Goal: Transaction & Acquisition: Obtain resource

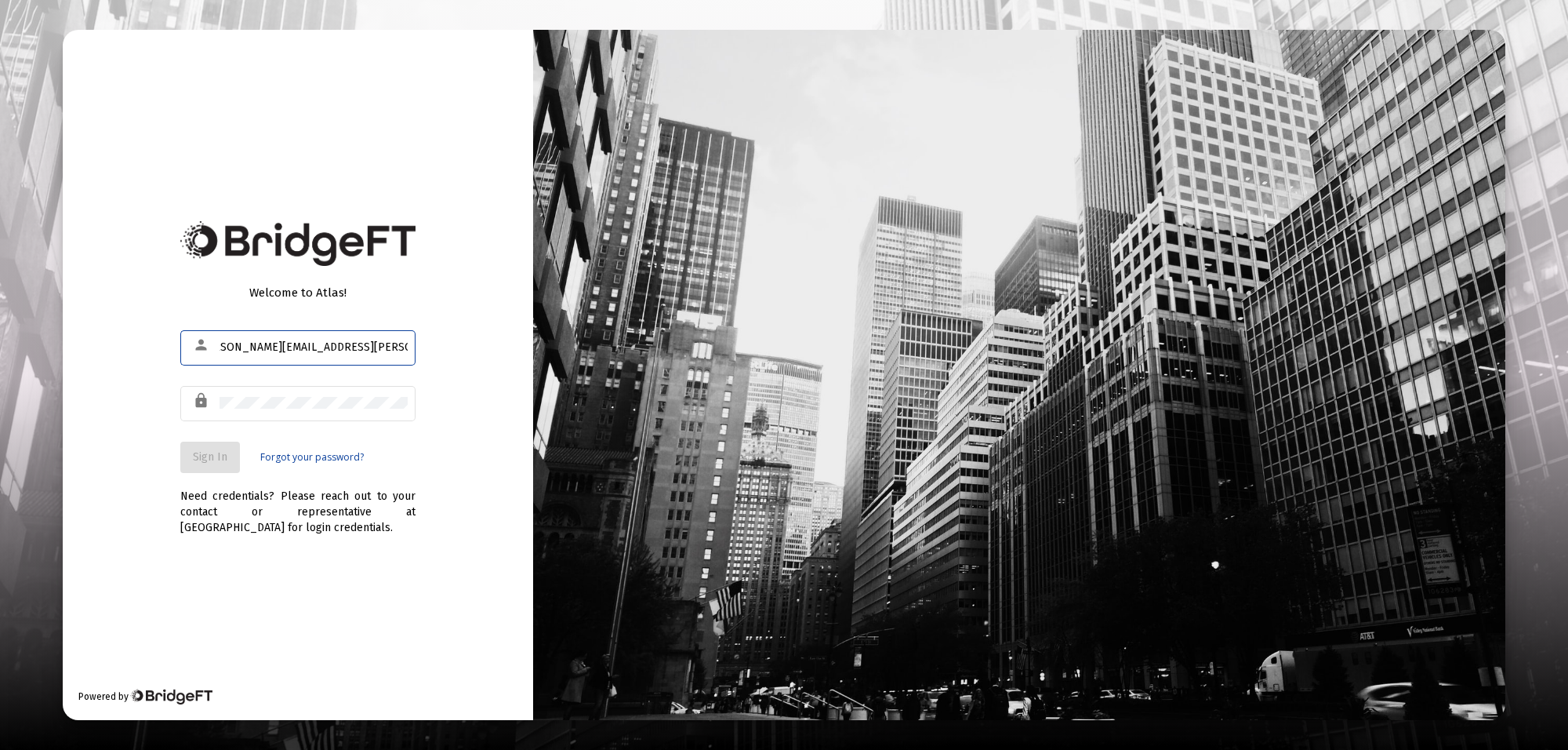
scroll to position [0, 39]
type input "[PERSON_NAME][EMAIL_ADDRESS][PERSON_NAME][DOMAIN_NAME]"
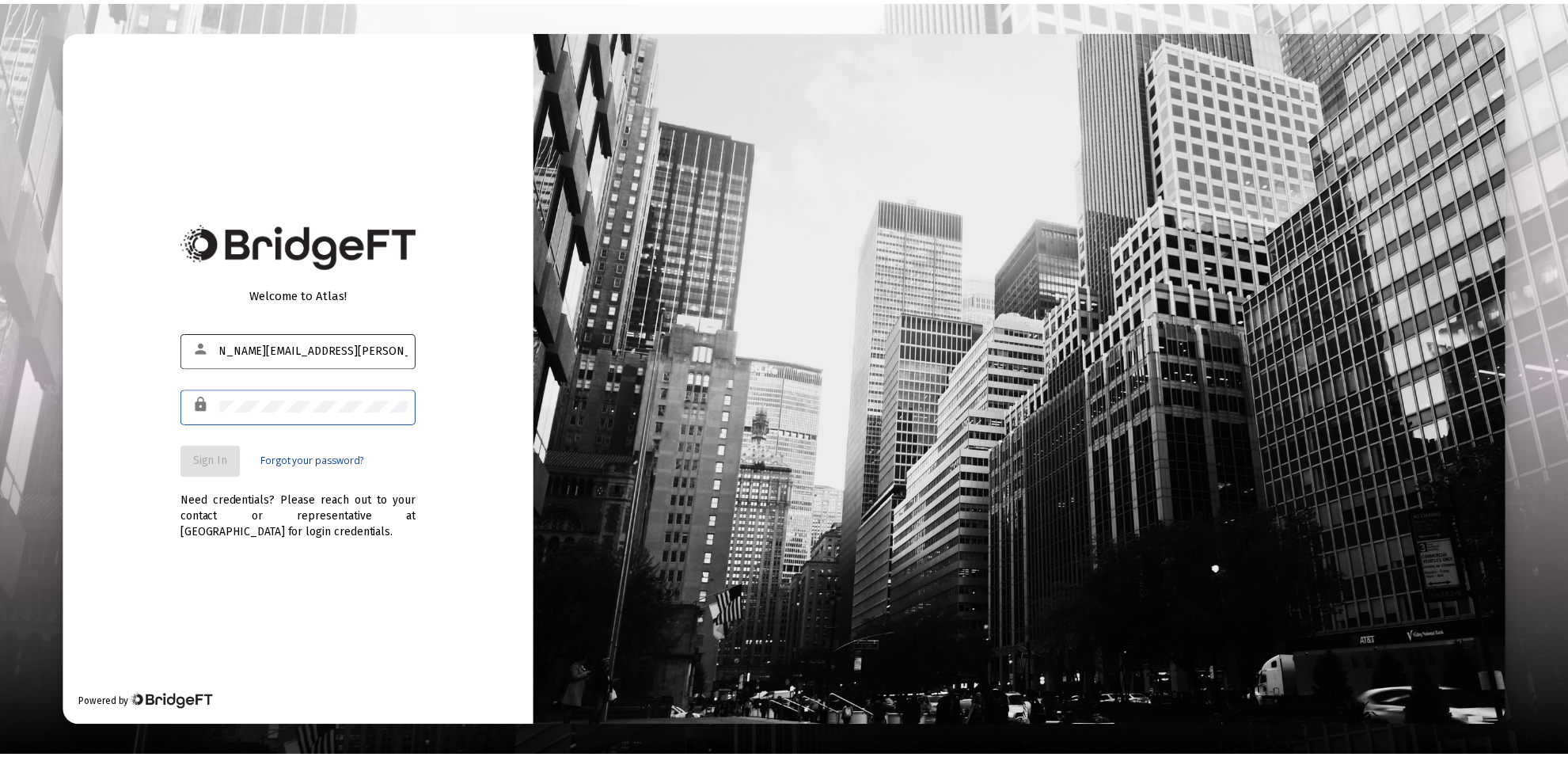
scroll to position [0, 0]
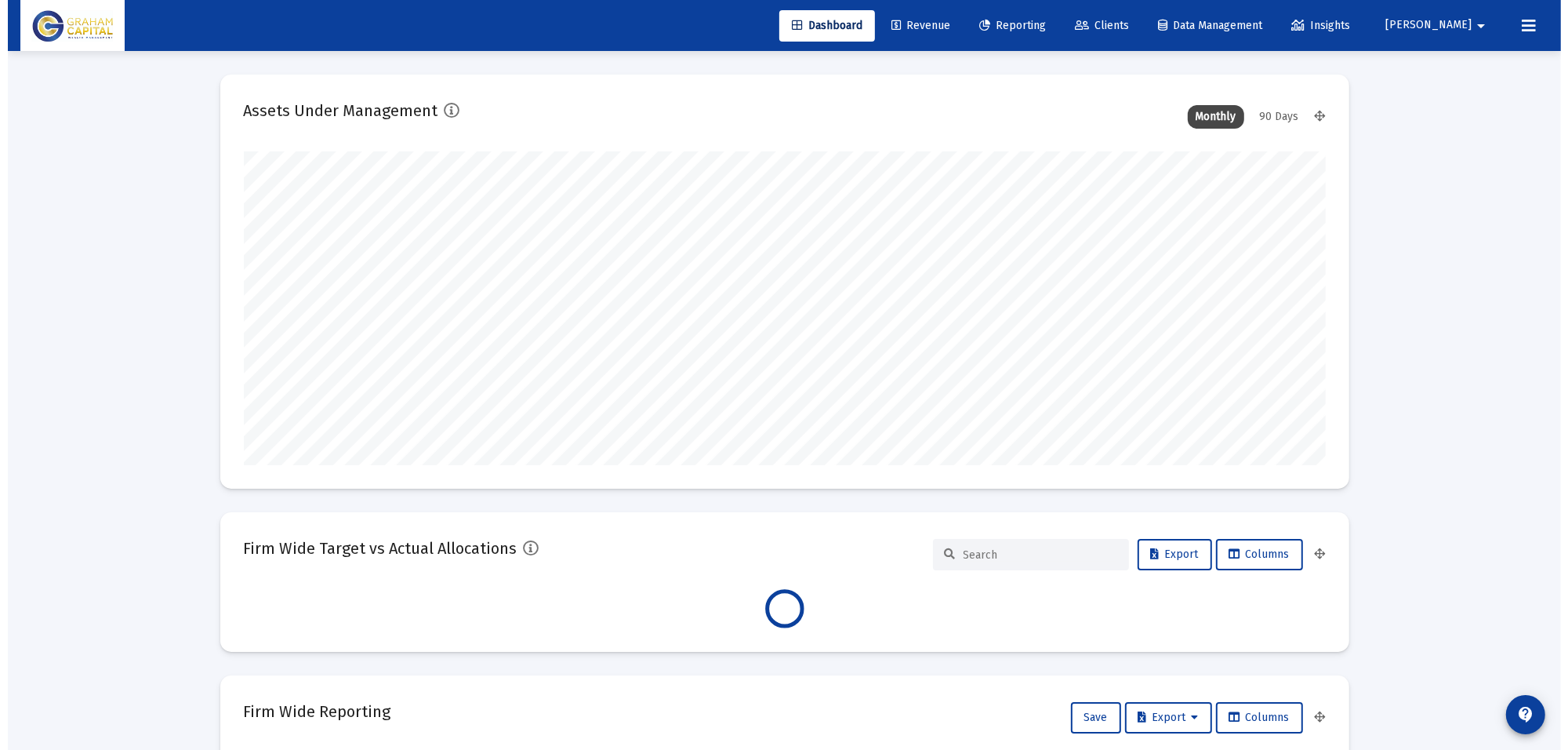
scroll to position [314, 582]
click at [1037, 25] on span "Reporting" at bounding box center [1004, 25] width 67 height 13
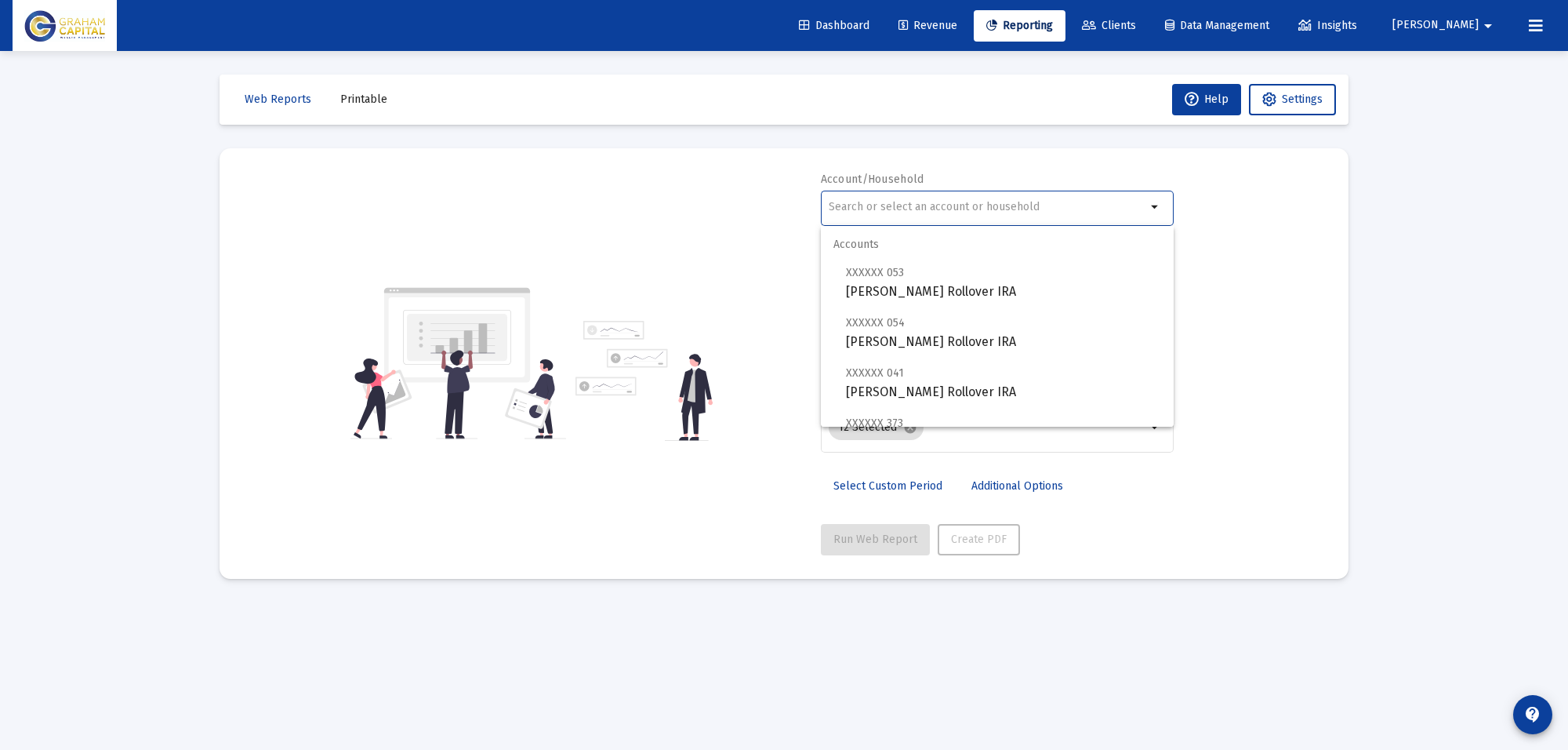
click at [923, 209] on input "text" at bounding box center [986, 206] width 317 height 12
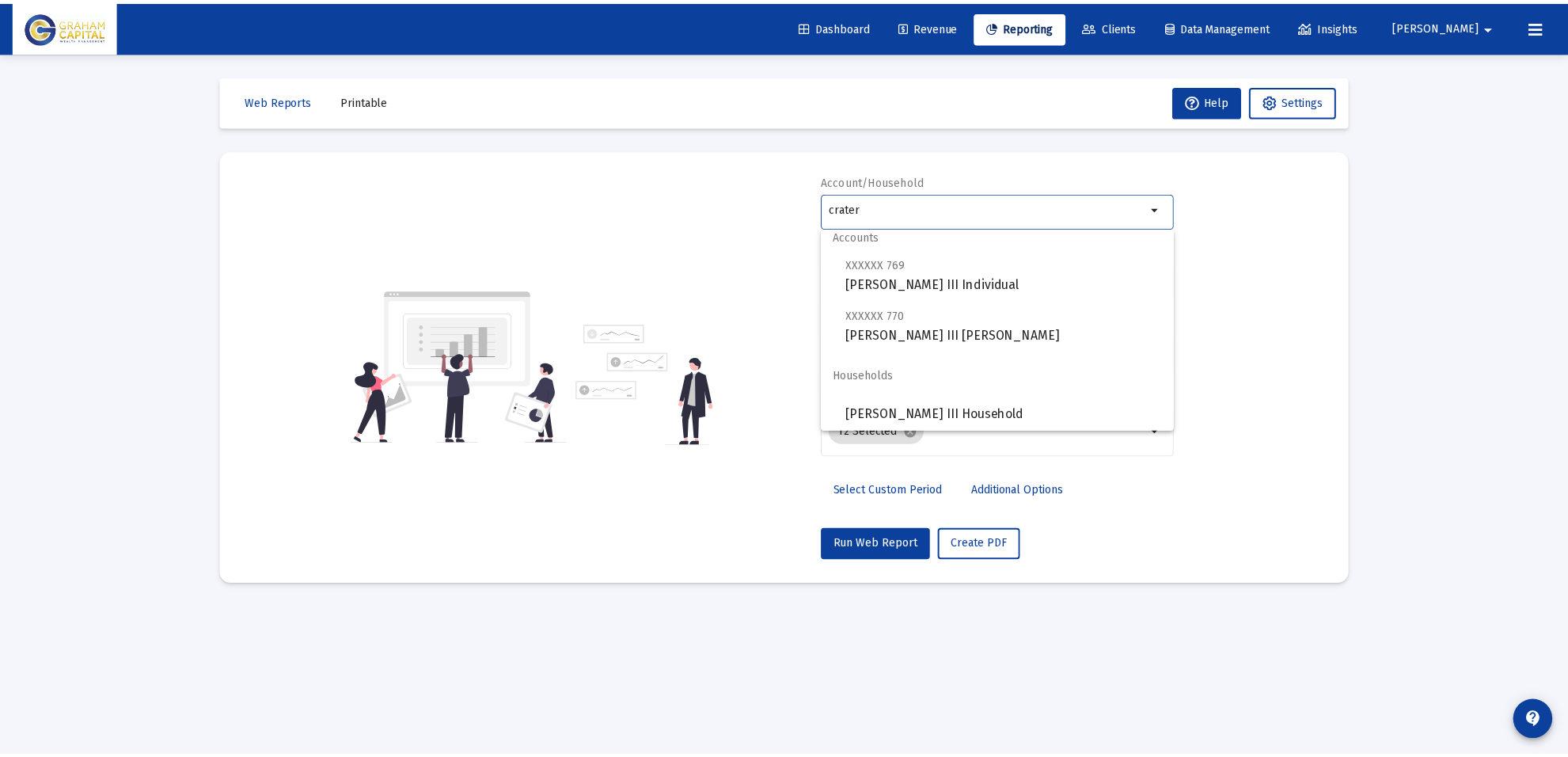
scroll to position [12, 0]
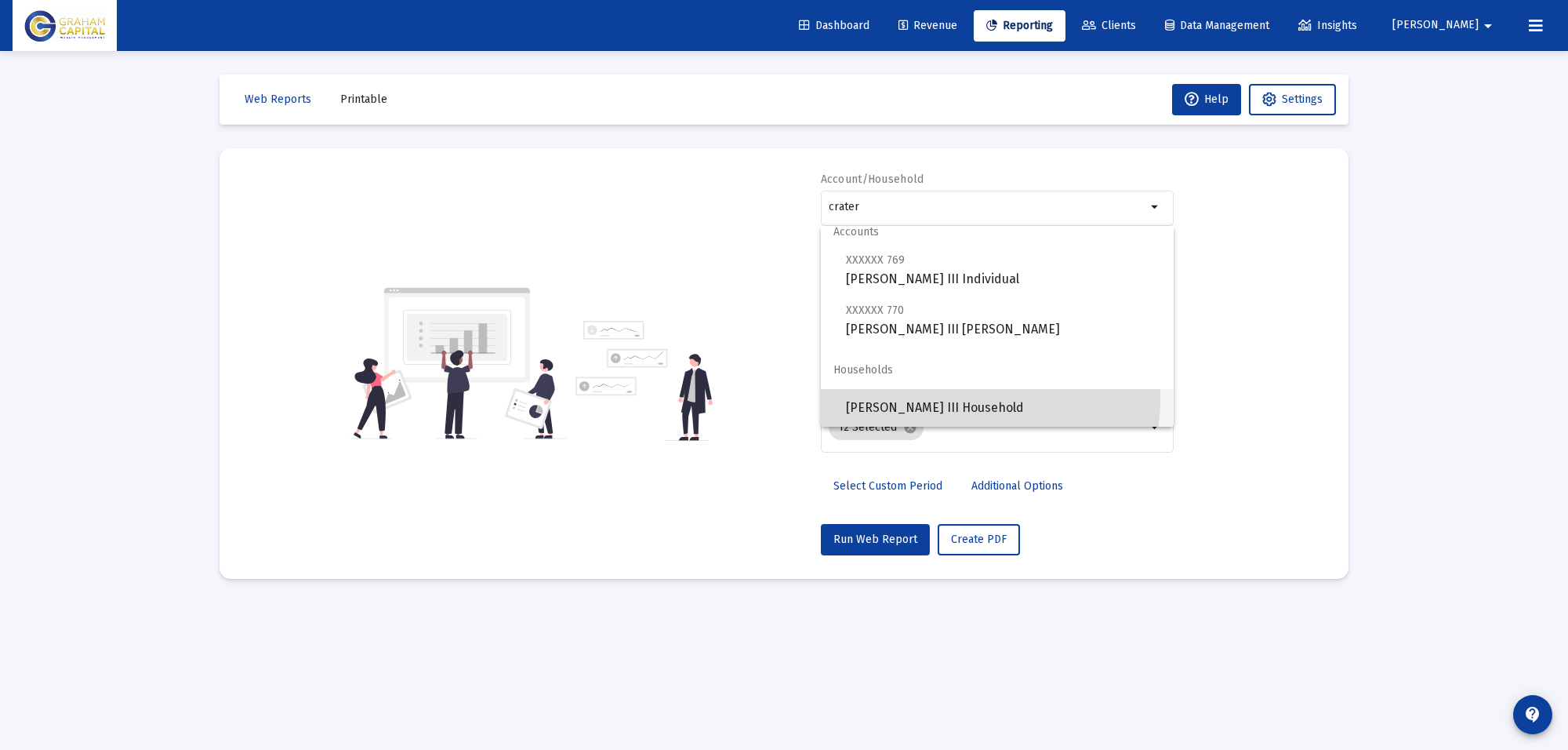
click at [966, 399] on span "[PERSON_NAME] III Household" at bounding box center [1003, 407] width 315 height 37
type input "[PERSON_NAME] III Household"
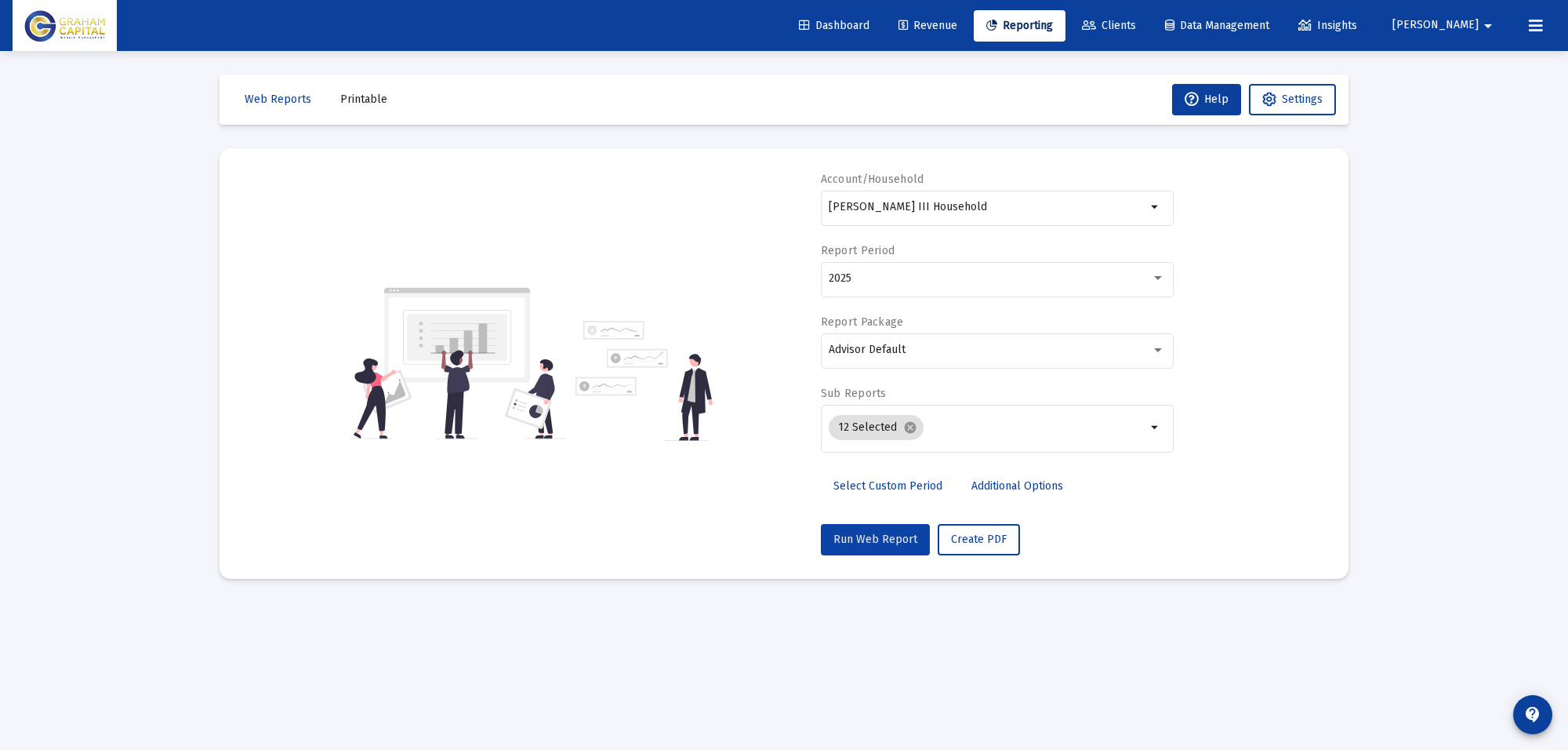
click at [900, 538] on span "Run Web Report" at bounding box center [874, 539] width 84 height 13
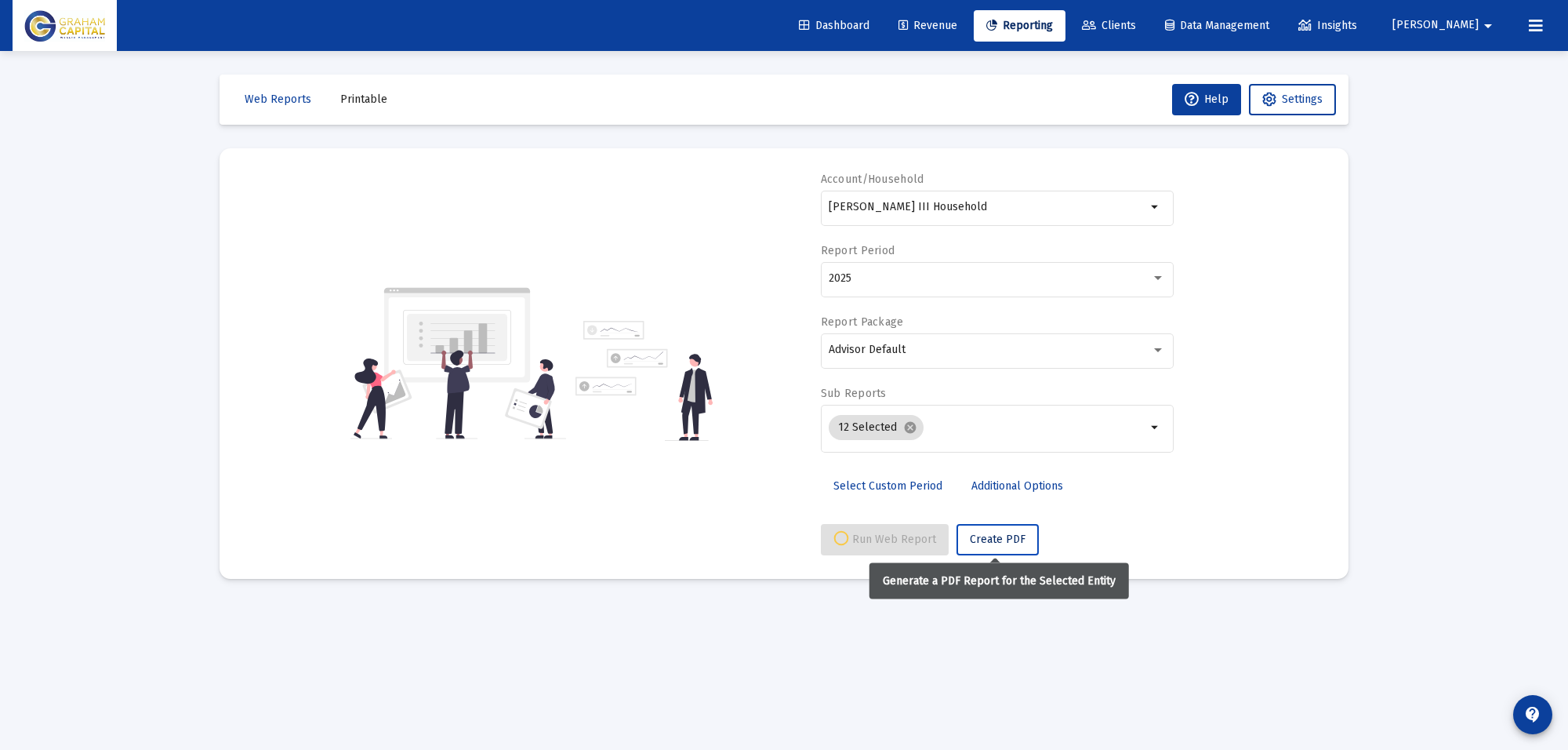
click at [986, 542] on span "Create PDF" at bounding box center [997, 539] width 56 height 13
select select "View all"
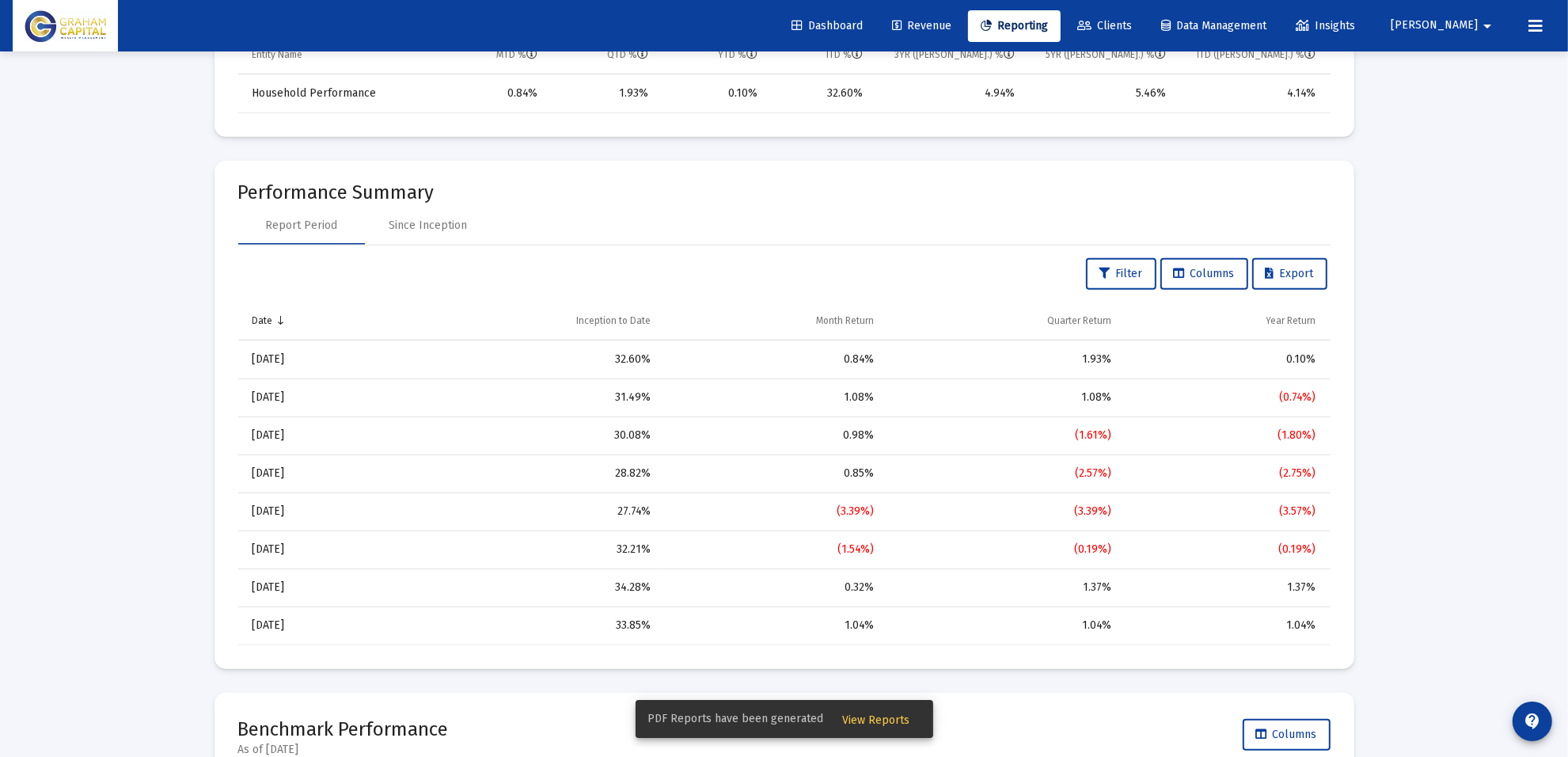
scroll to position [1089, 0]
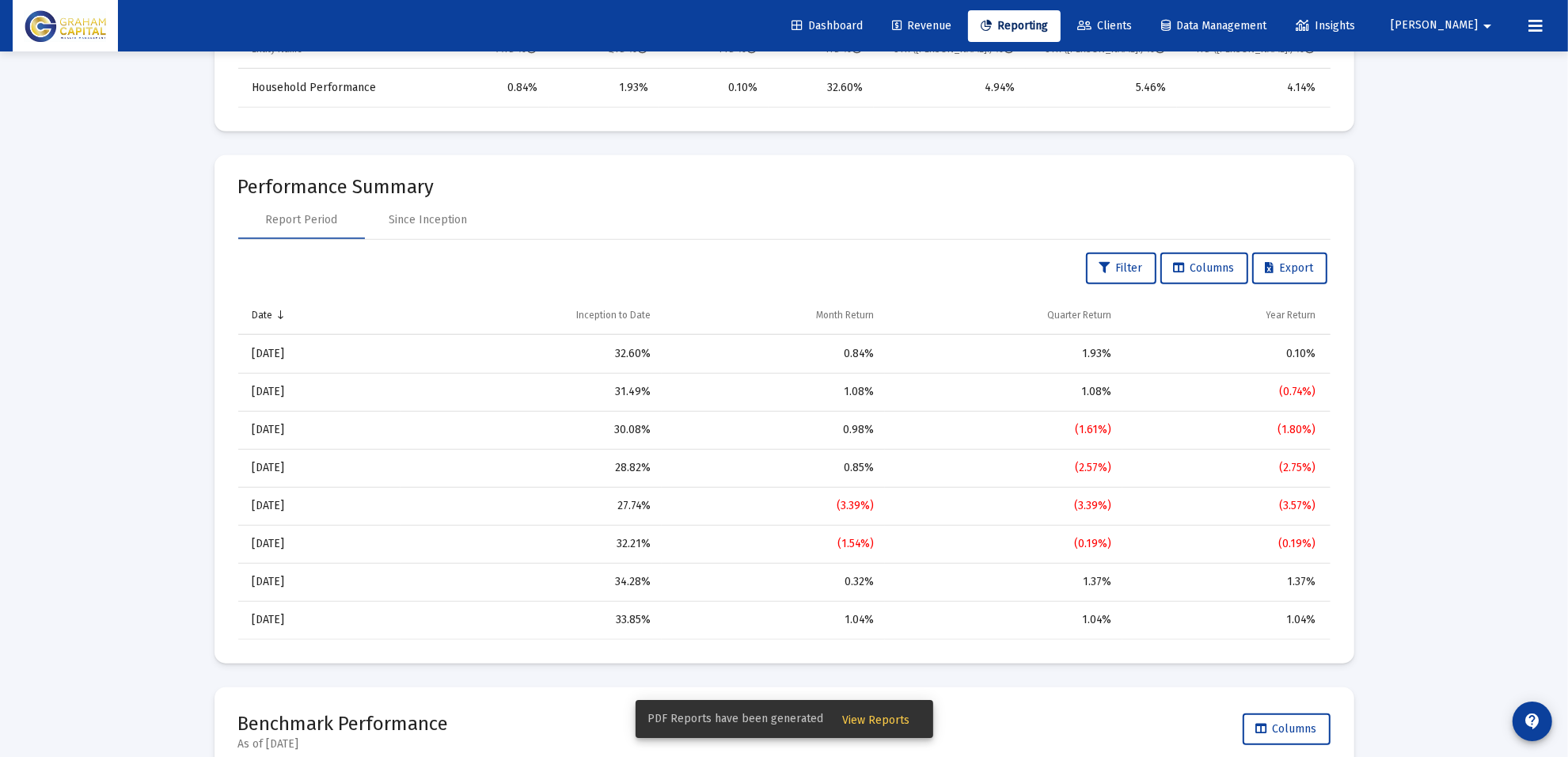
click at [888, 718] on span "View Reports" at bounding box center [877, 720] width 67 height 13
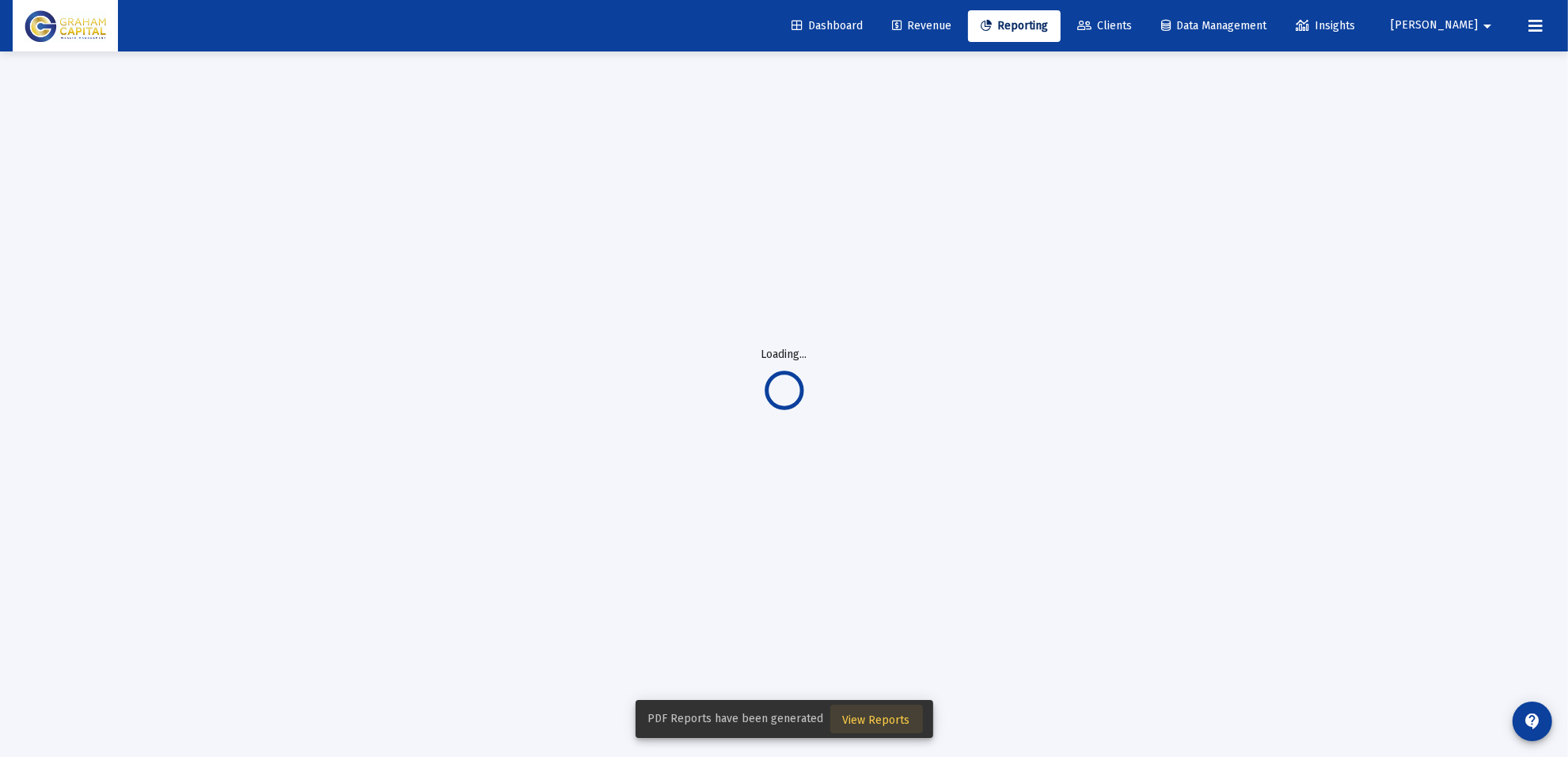
scroll to position [52, 0]
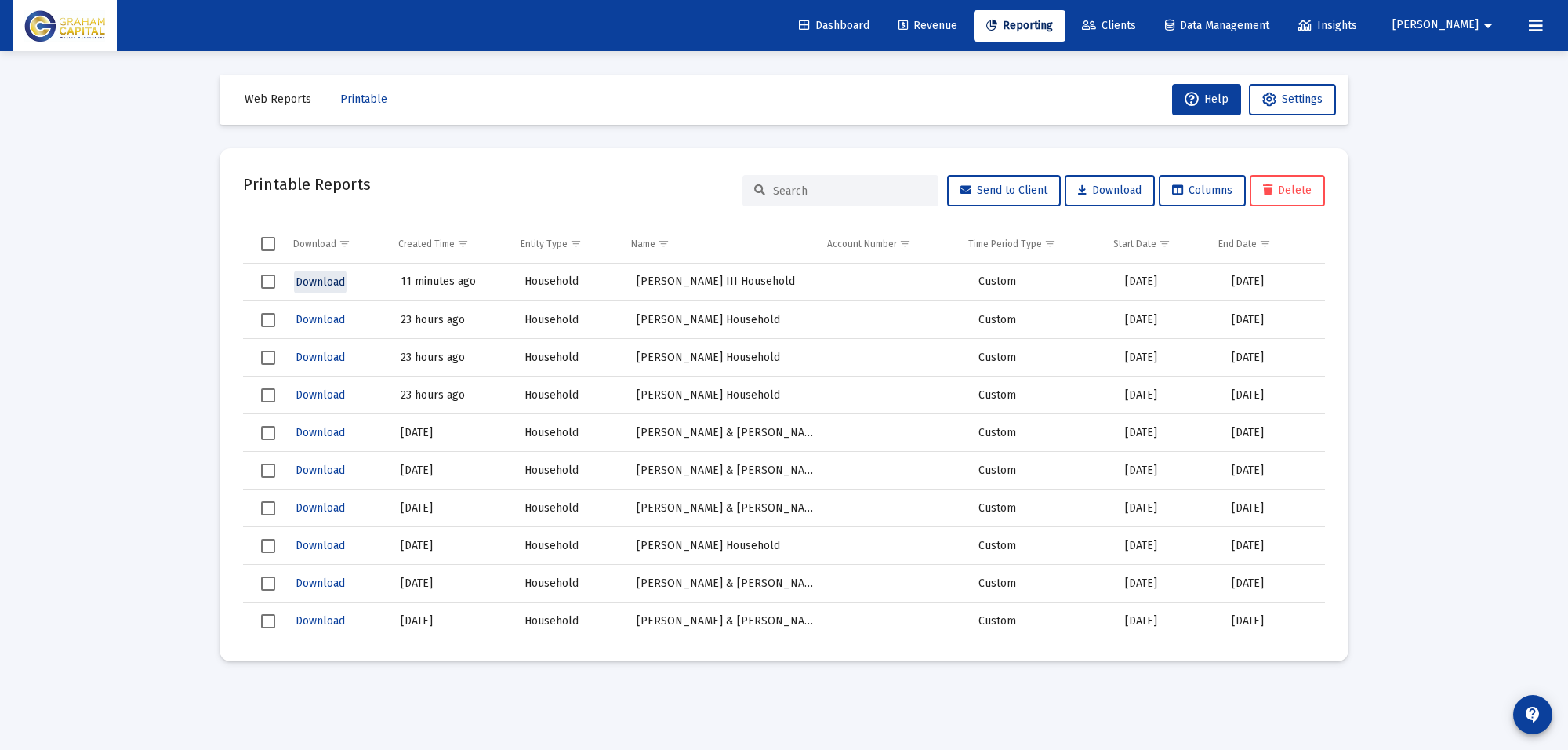
click at [330, 283] on span "Download" at bounding box center [320, 282] width 49 height 13
click at [283, 99] on span "Web Reports" at bounding box center [278, 99] width 67 height 13
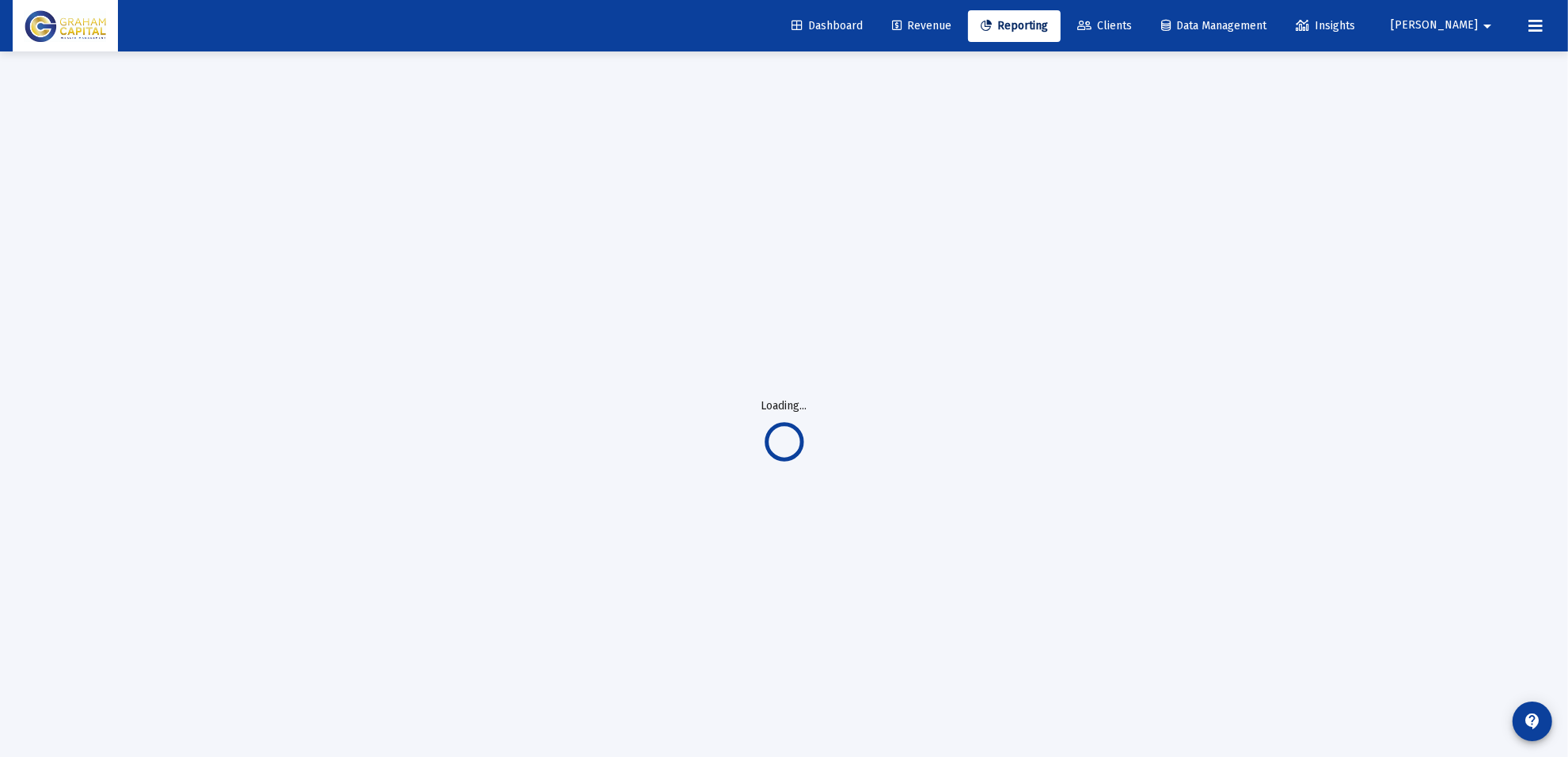
select select "View all"
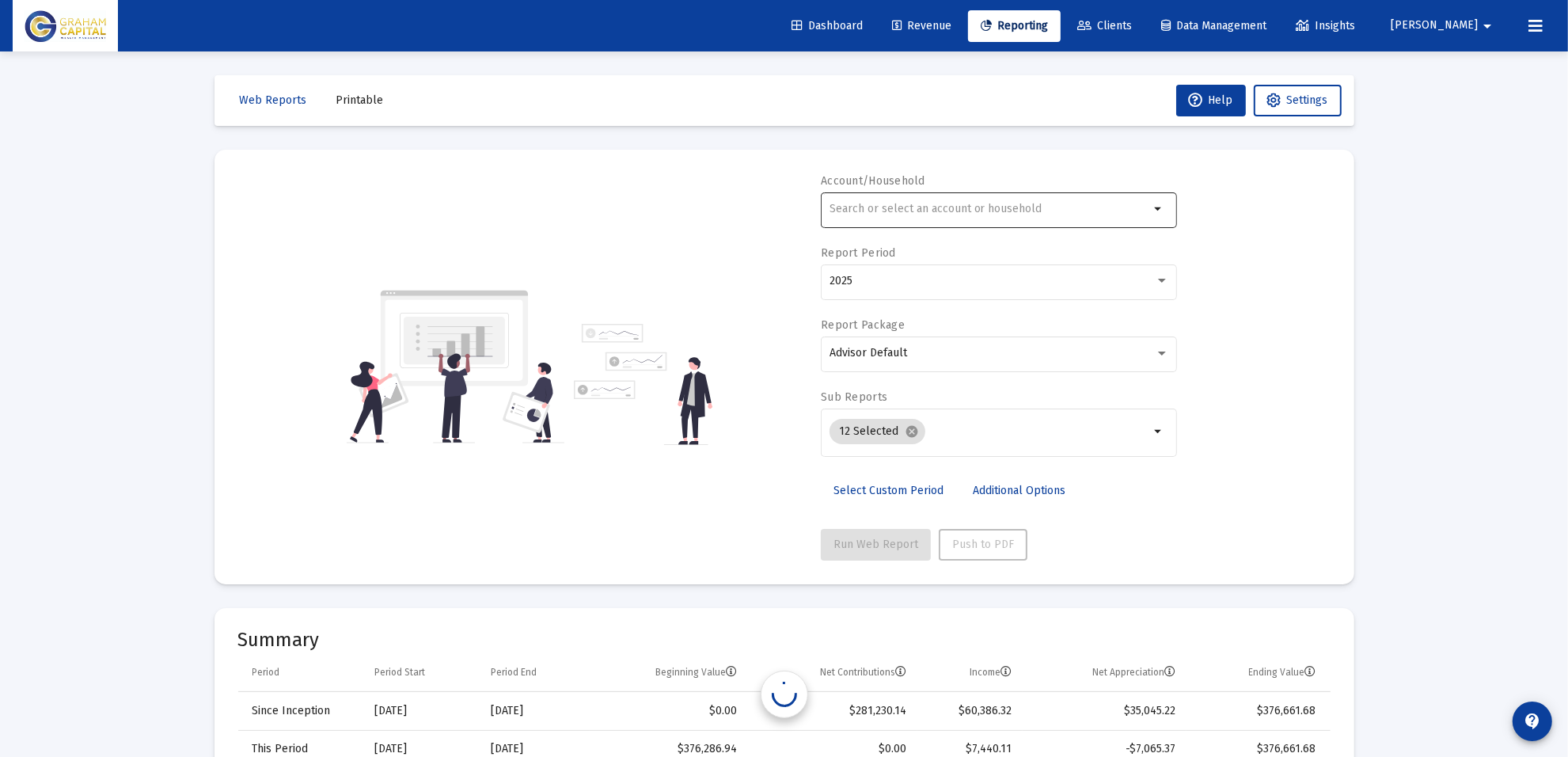
click at [890, 214] on input "text" at bounding box center [990, 208] width 320 height 12
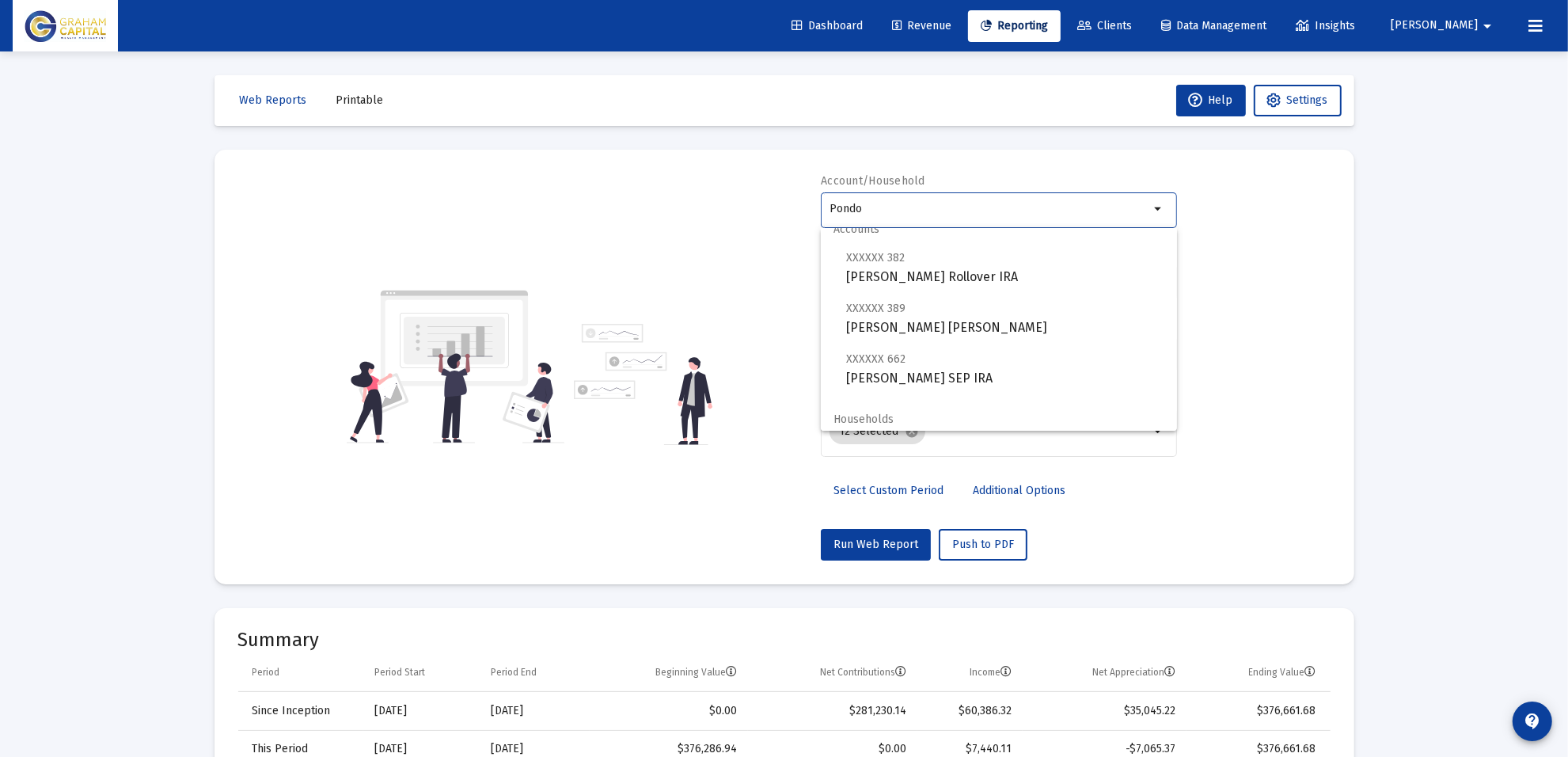
scroll to position [63, 0]
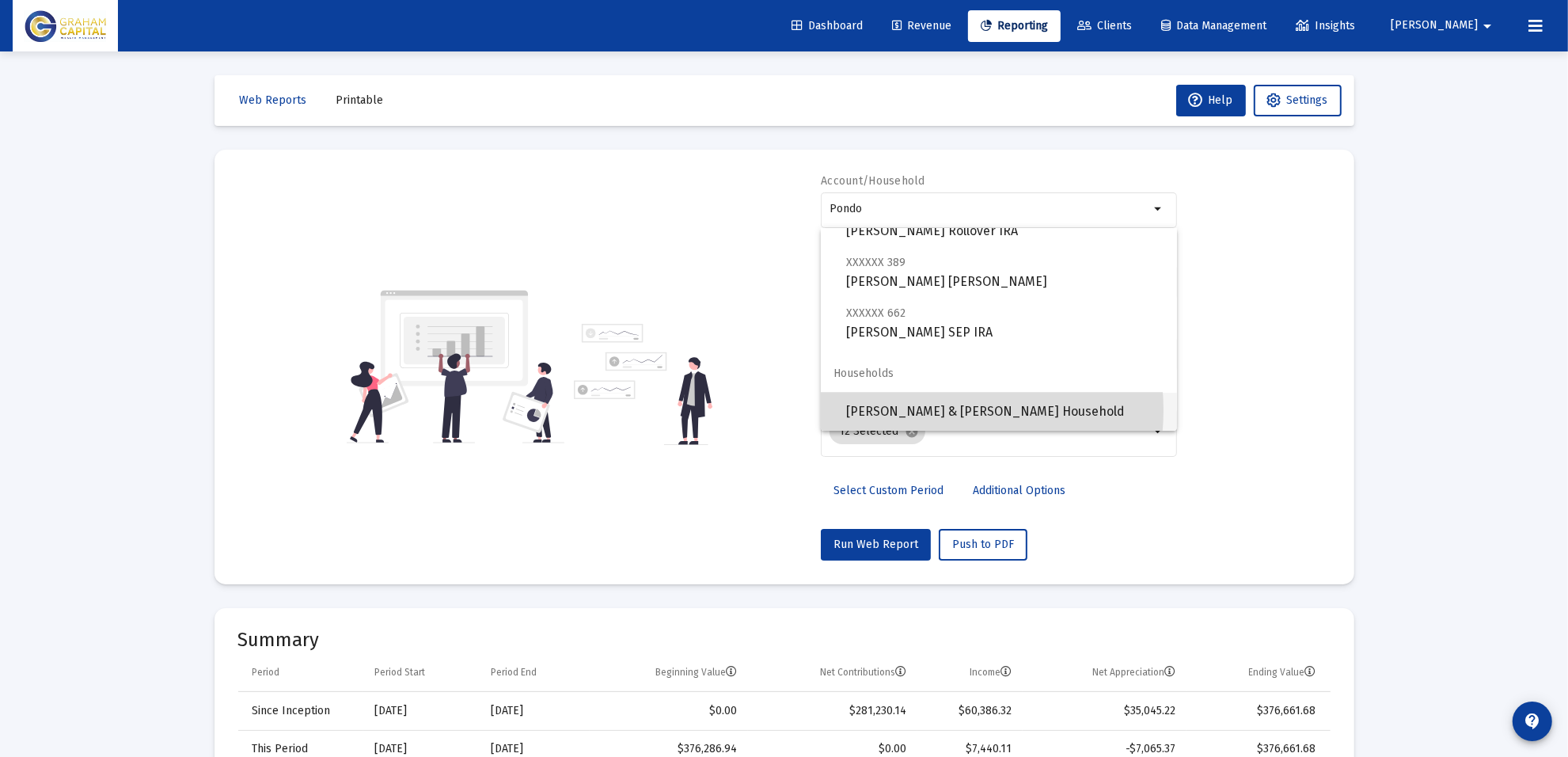
click at [927, 410] on span "[PERSON_NAME] & [PERSON_NAME] Household" at bounding box center [1005, 411] width 318 height 38
type input "[PERSON_NAME] & [PERSON_NAME] Household"
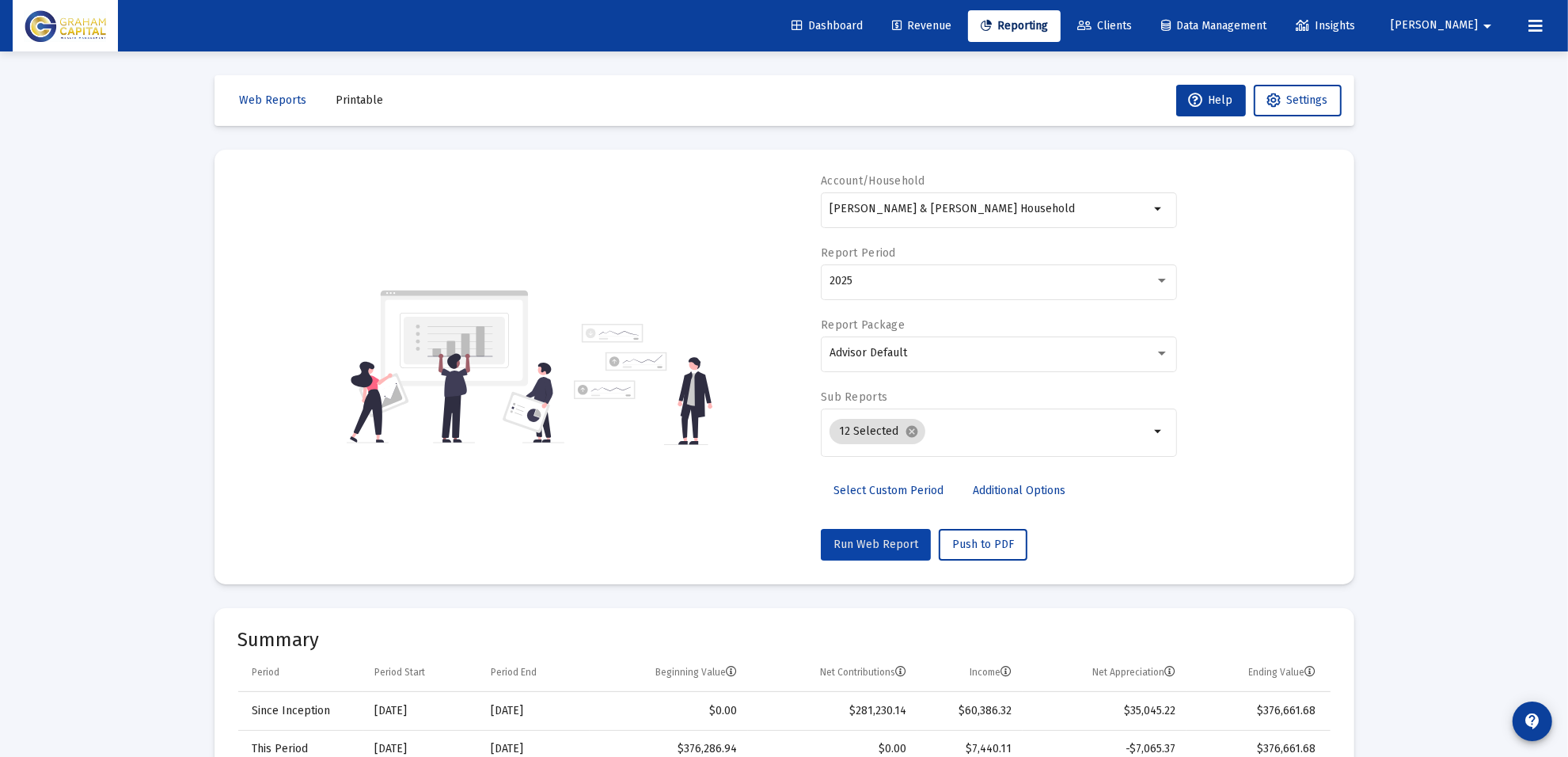
click at [896, 544] on span "Run Web Report" at bounding box center [876, 544] width 84 height 13
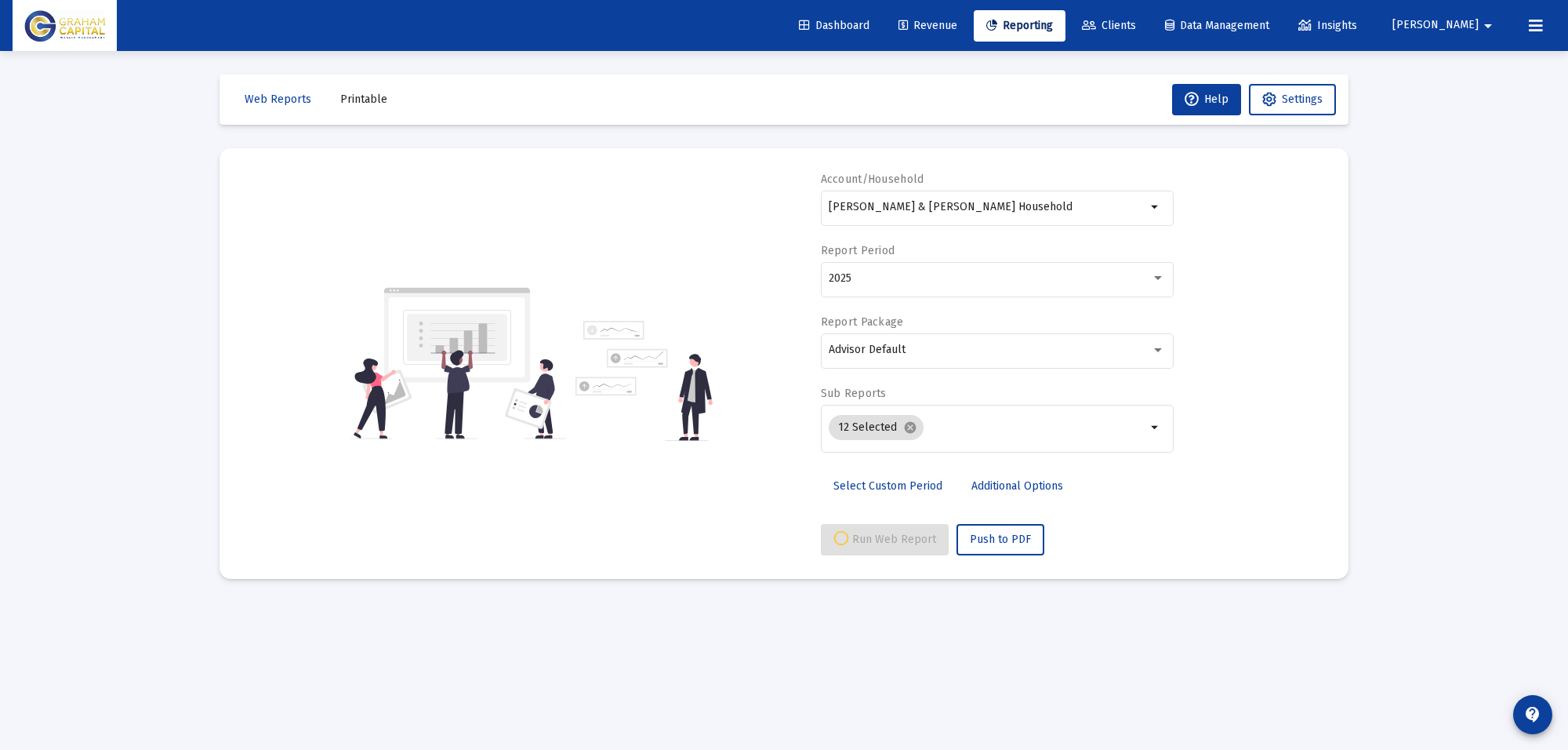
select select "View all"
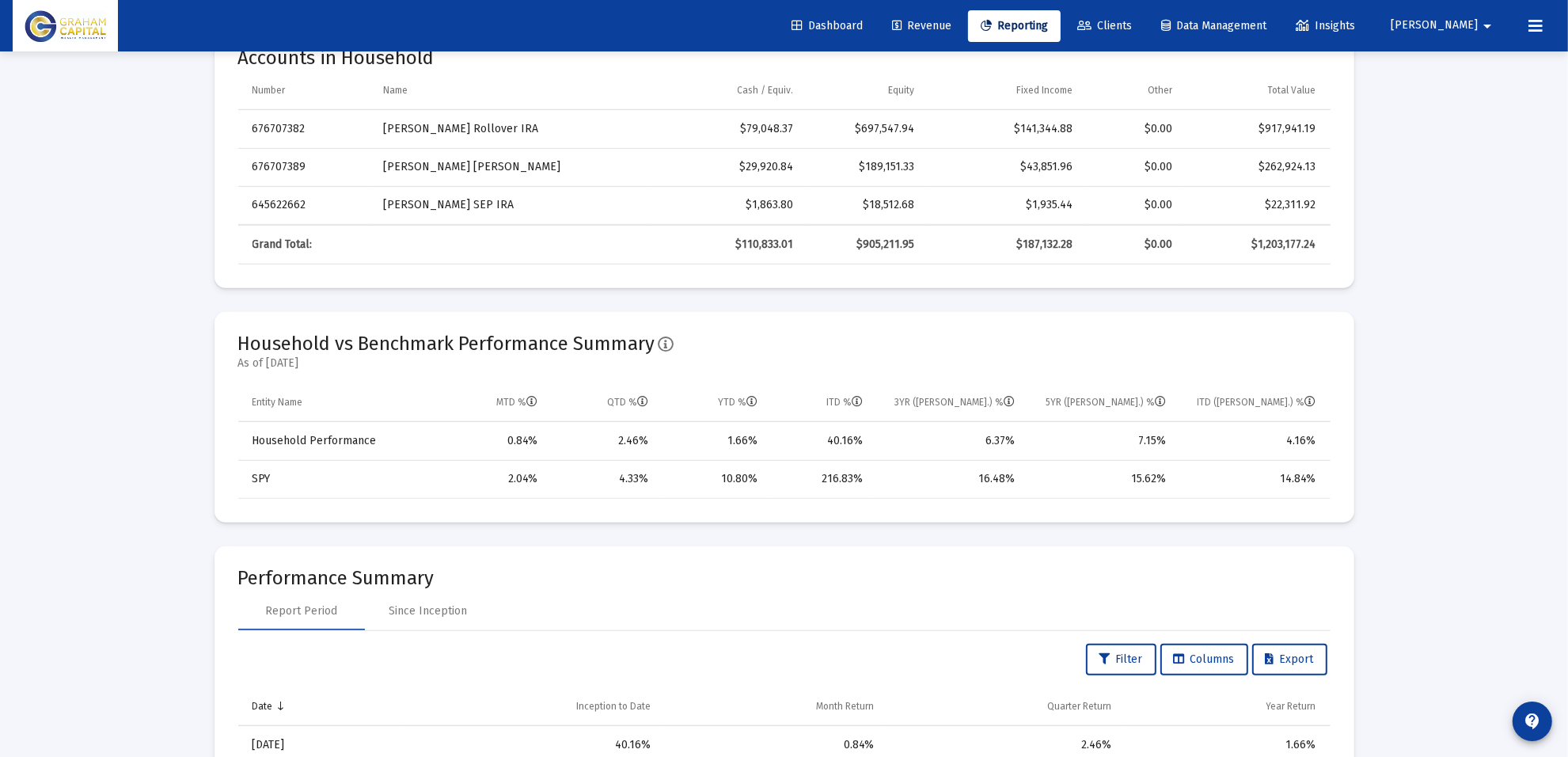
scroll to position [791, 0]
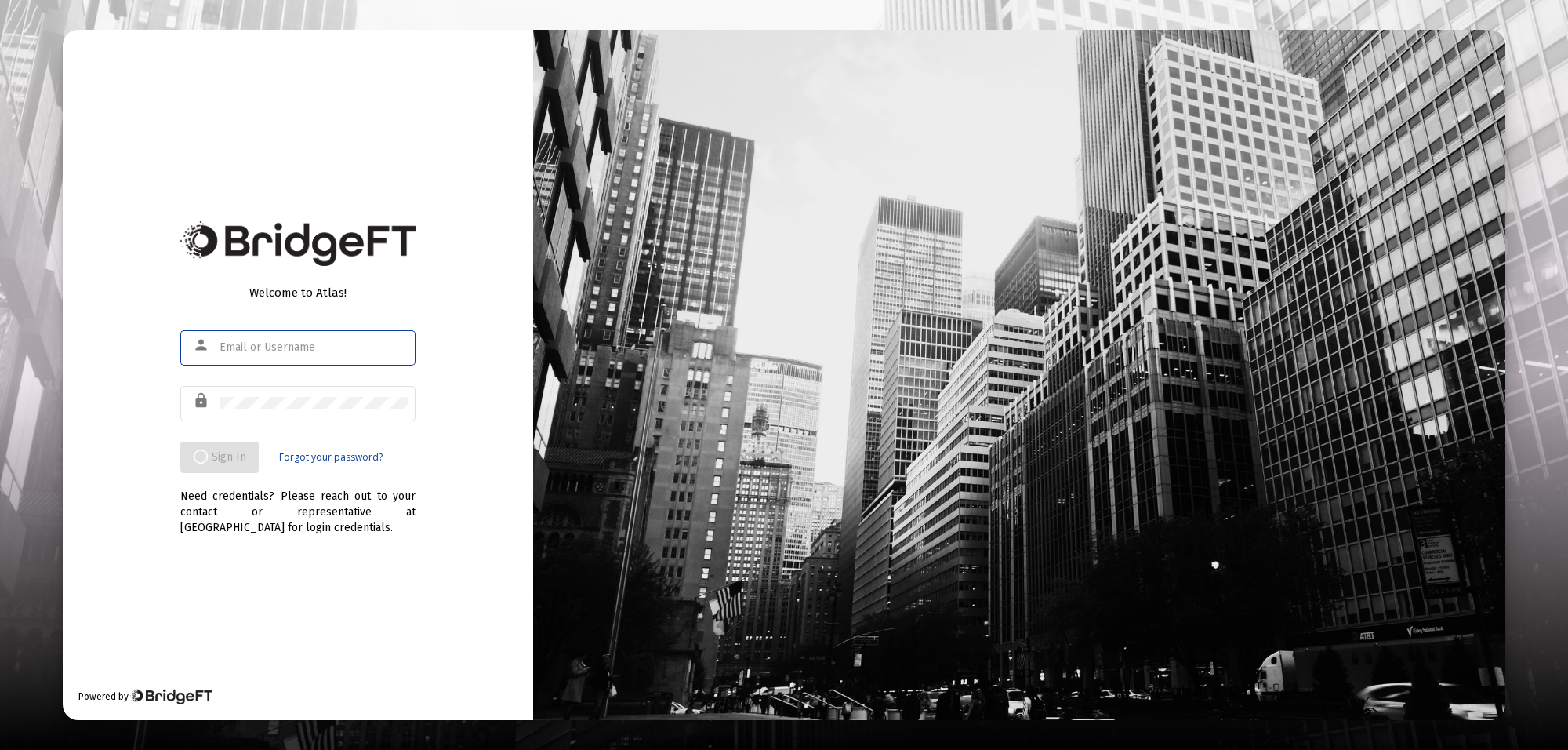
click at [307, 338] on div at bounding box center [314, 347] width 188 height 38
type input "[PERSON_NAME].Berkhah"
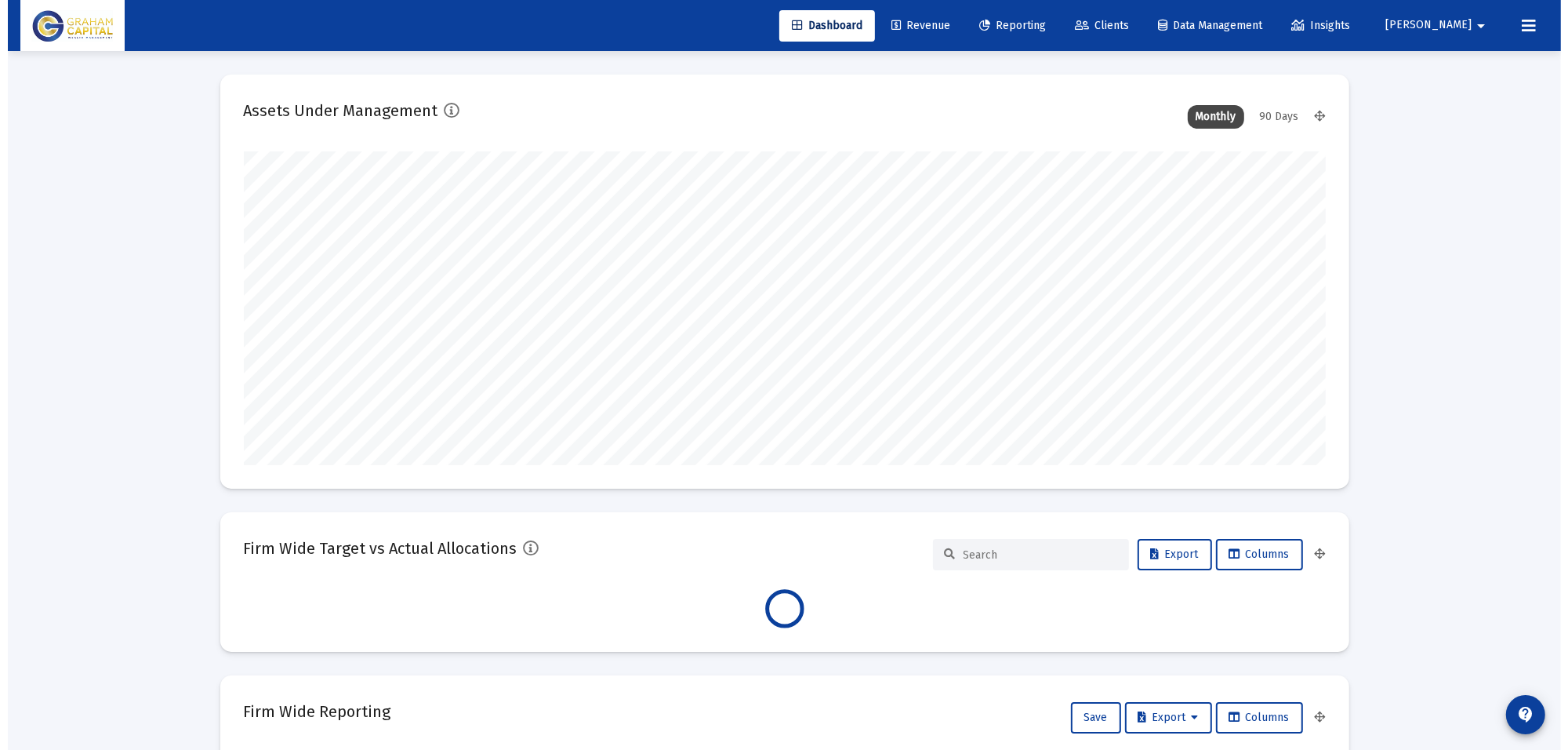
scroll to position [314, 1082]
click at [1037, 20] on span "Reporting" at bounding box center [1004, 25] width 67 height 13
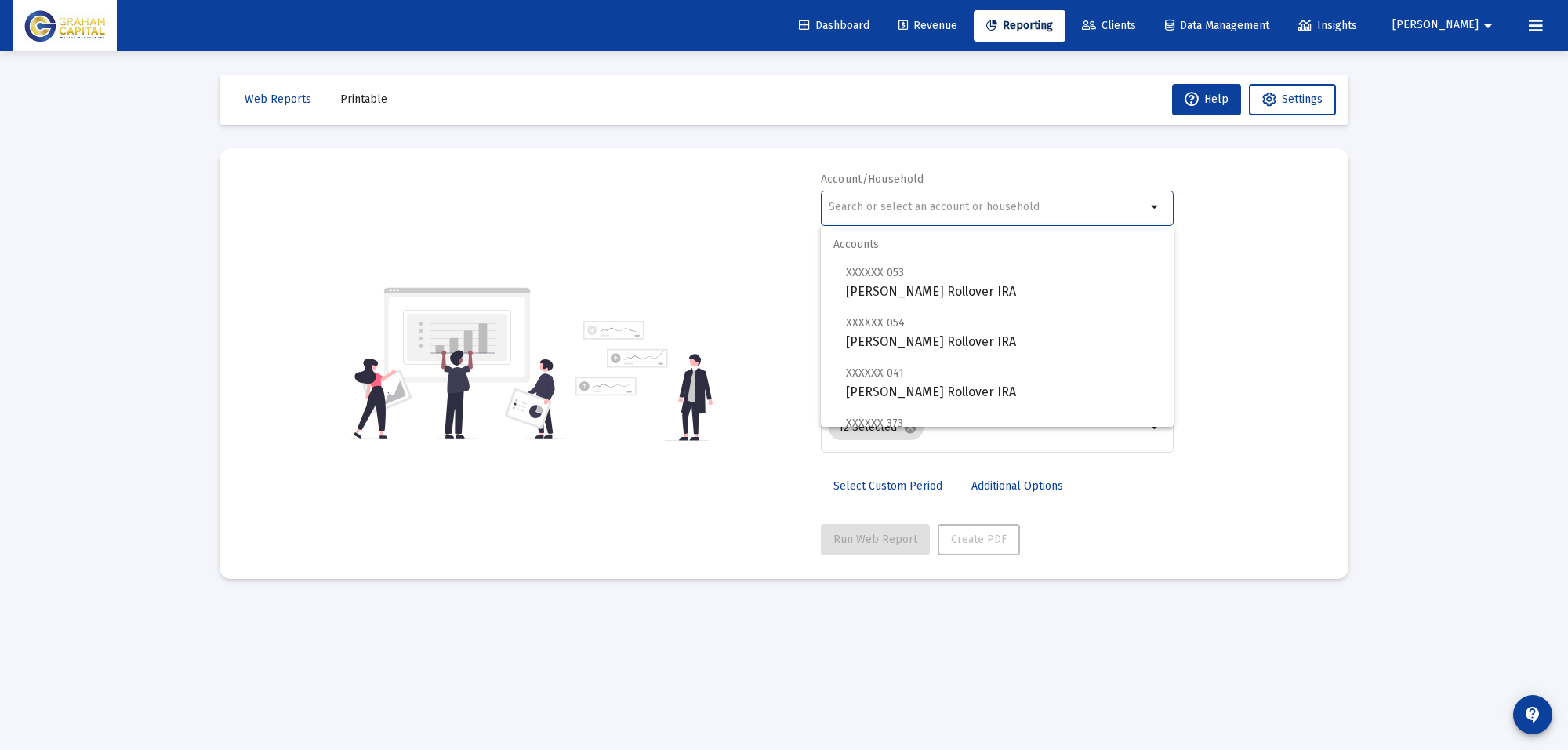
click at [918, 205] on input "text" at bounding box center [986, 206] width 317 height 12
click at [376, 103] on span "Printable" at bounding box center [363, 99] width 47 height 13
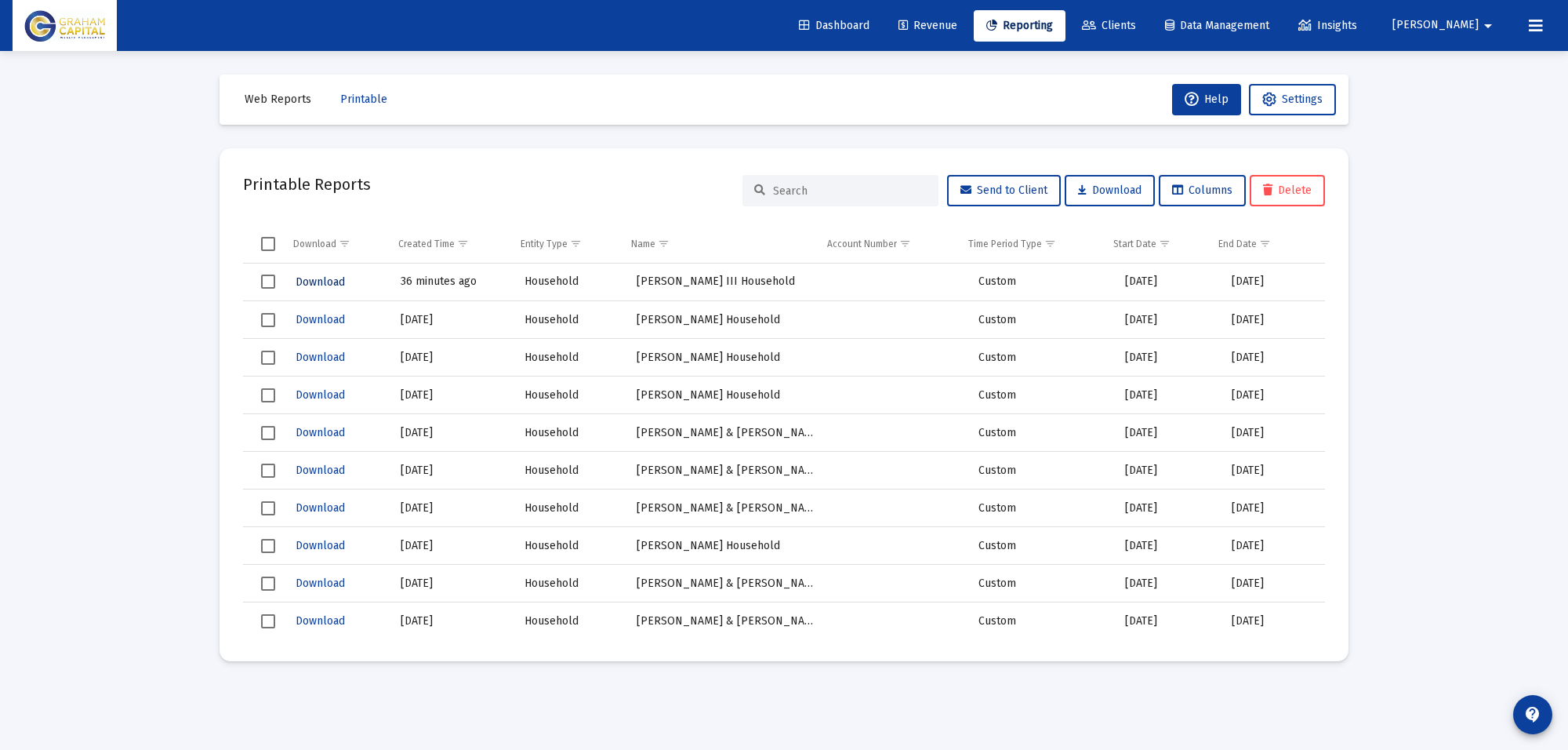
click at [318, 281] on span "Download" at bounding box center [320, 282] width 49 height 13
